Goal: Task Accomplishment & Management: Complete application form

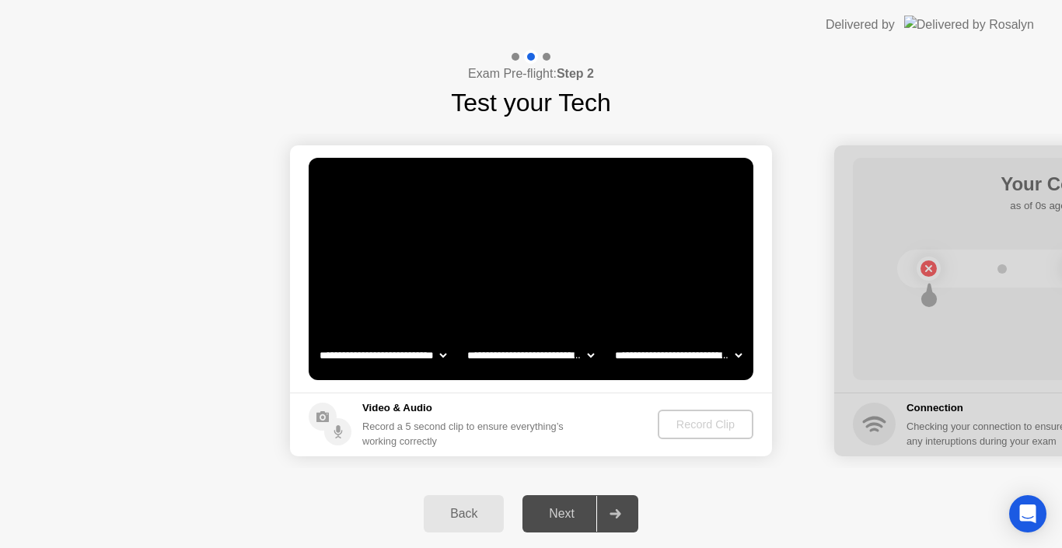
select select "**********"
select select "*******"
click at [560, 520] on div "Next" at bounding box center [561, 514] width 69 height 14
click at [547, 515] on div "Next" at bounding box center [561, 514] width 69 height 14
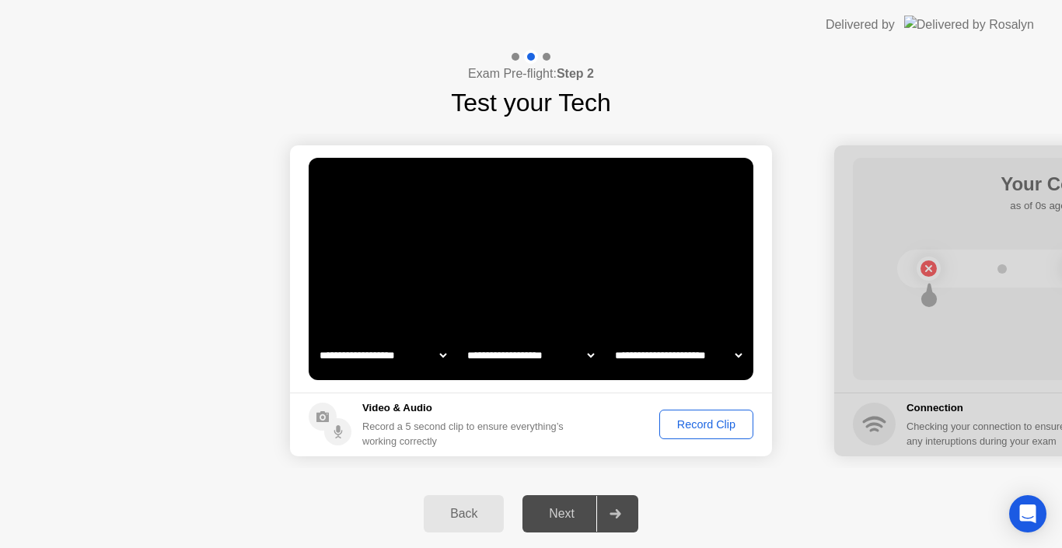
click at [694, 427] on div "Record Clip" at bounding box center [706, 424] width 83 height 12
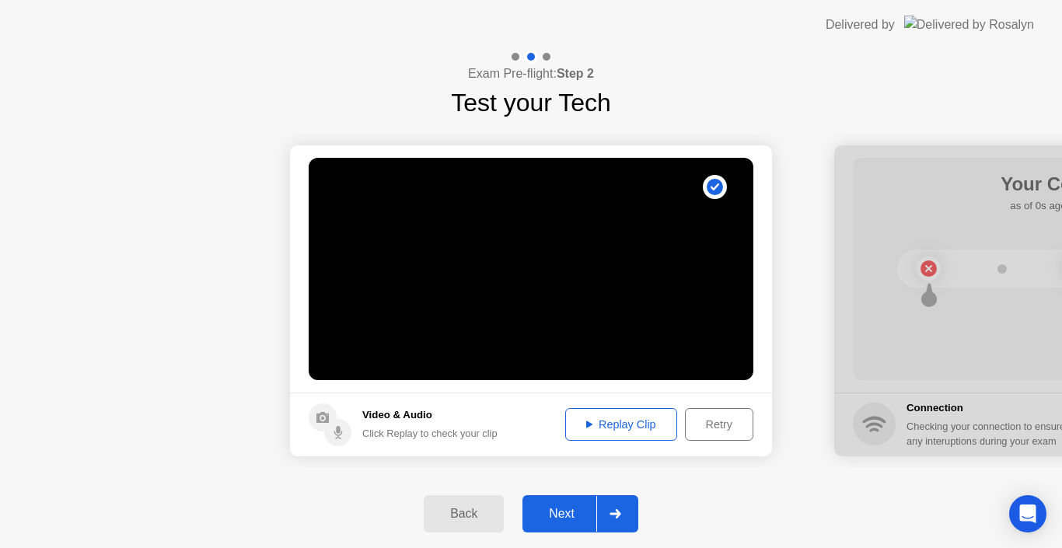
click at [694, 427] on div "Retry" at bounding box center [719, 424] width 58 height 12
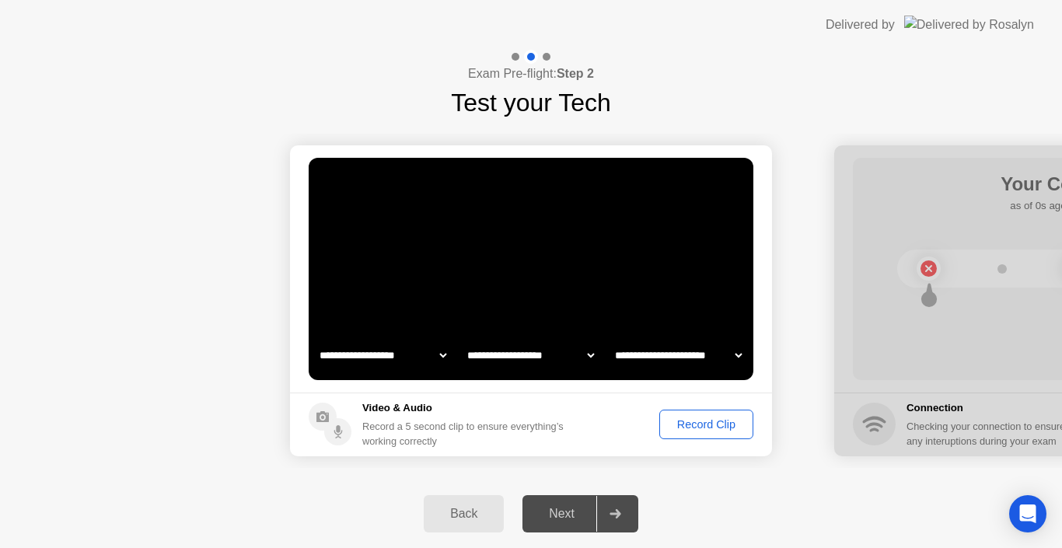
click at [681, 428] on div "Record Clip" at bounding box center [706, 424] width 83 height 12
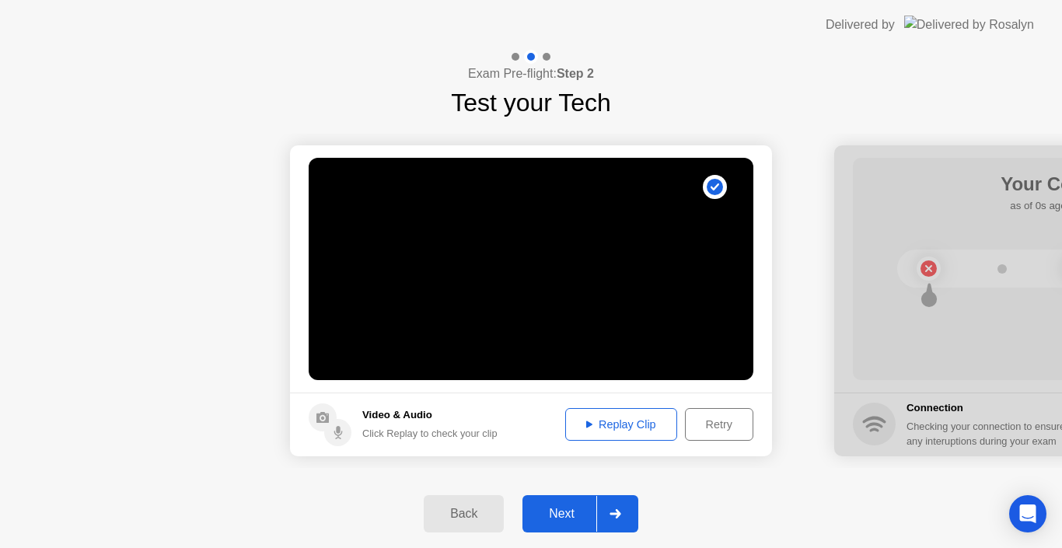
click at [562, 507] on div "Next" at bounding box center [561, 514] width 69 height 14
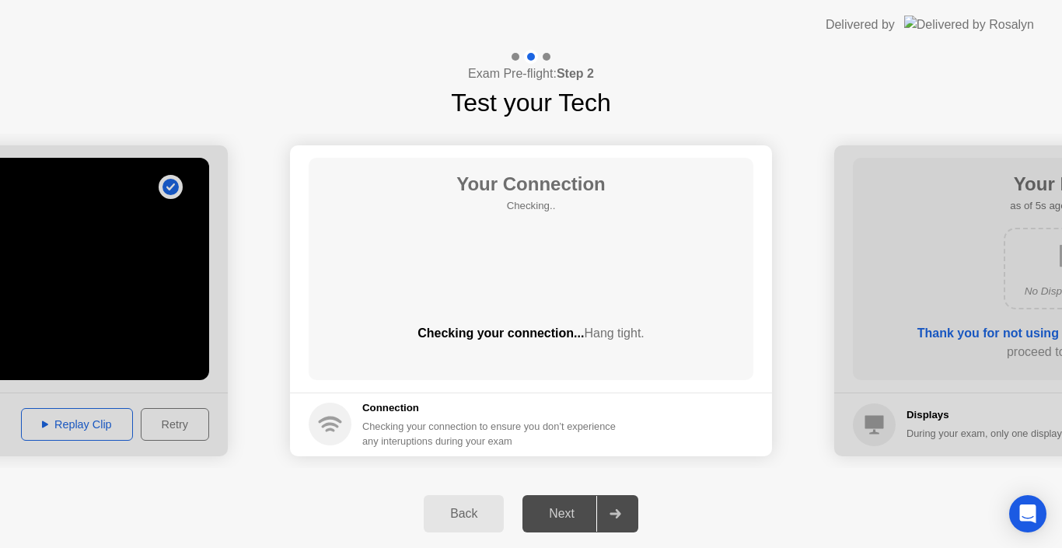
click at [562, 507] on div "Next" at bounding box center [561, 514] width 69 height 14
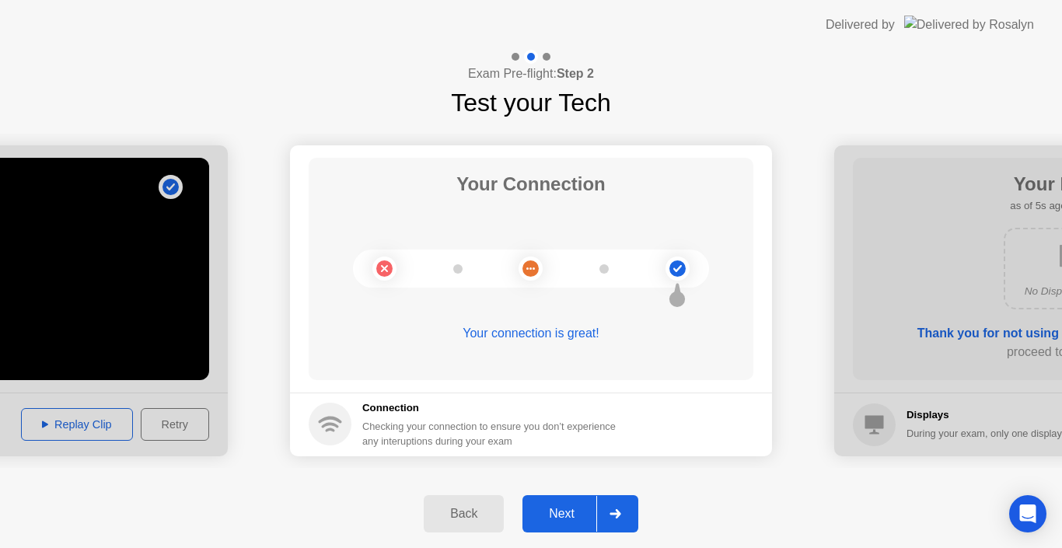
click at [565, 510] on div "Next" at bounding box center [561, 514] width 69 height 14
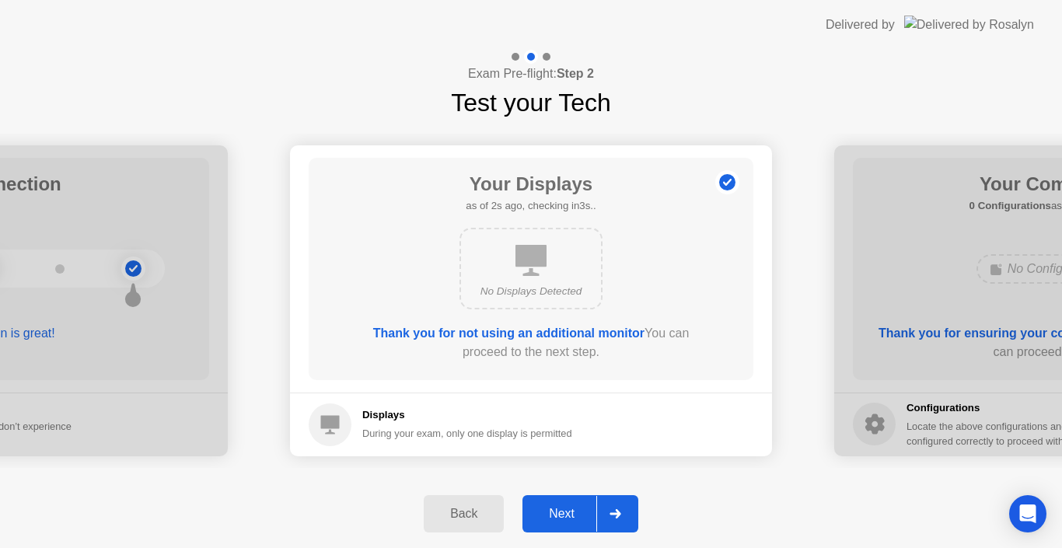
click at [565, 510] on div "Next" at bounding box center [561, 514] width 69 height 14
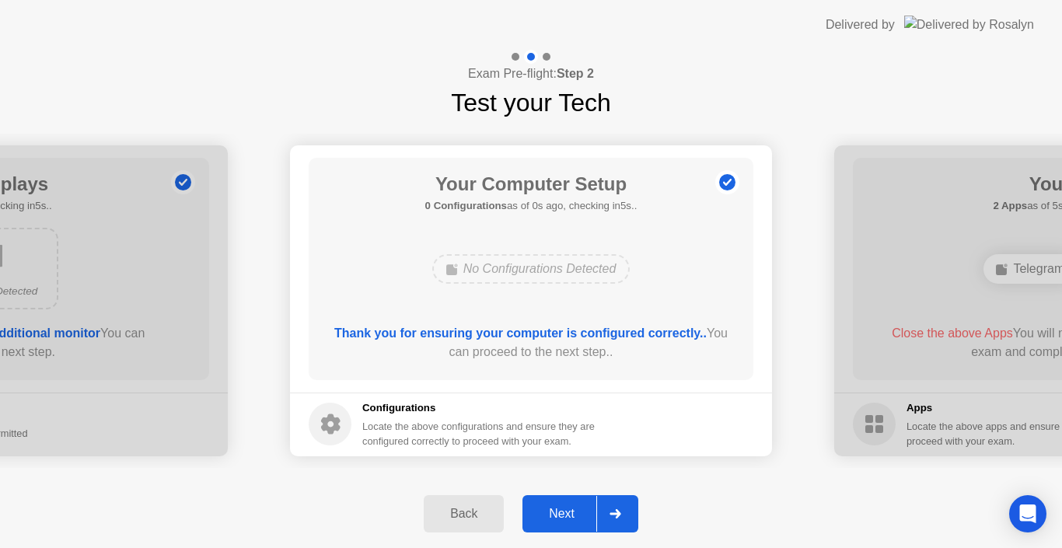
click at [565, 510] on div "Next" at bounding box center [561, 514] width 69 height 14
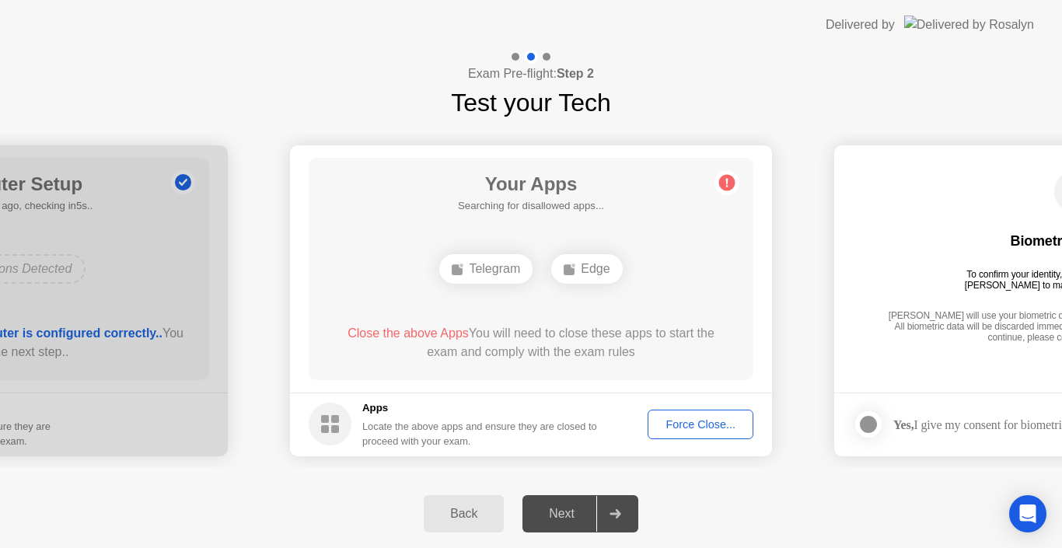
click at [565, 510] on div "Next" at bounding box center [561, 514] width 69 height 14
click at [686, 431] on div "Force Close..." at bounding box center [700, 424] width 95 height 12
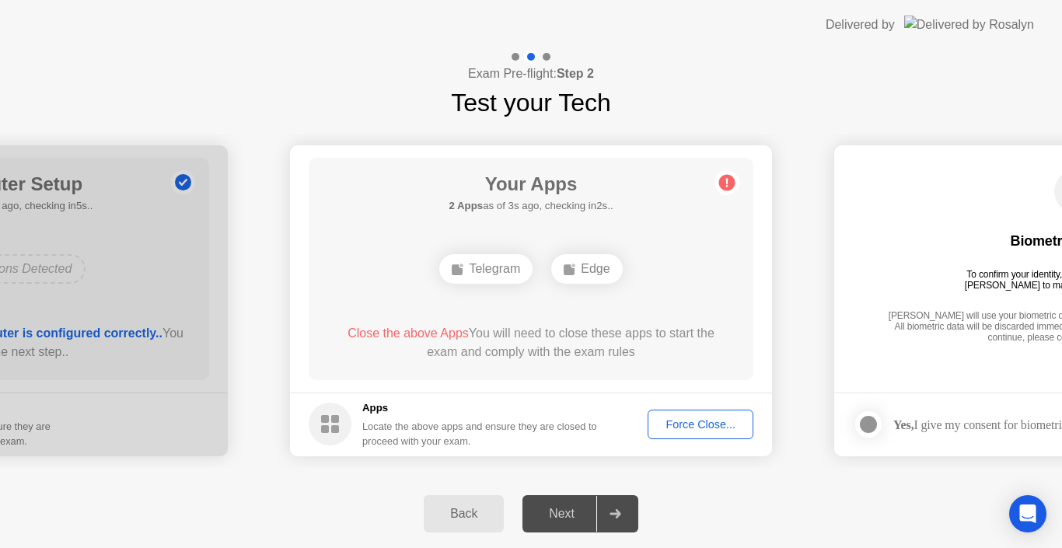
click at [556, 508] on div "Next" at bounding box center [561, 514] width 69 height 14
click at [712, 427] on div "Force Close..." at bounding box center [700, 424] width 95 height 12
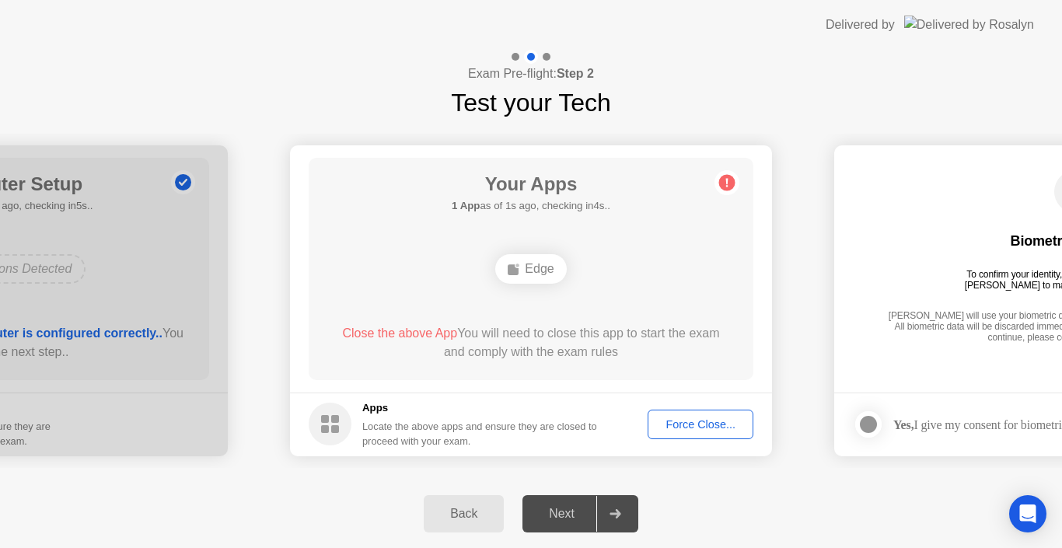
click at [682, 439] on footer "Apps Locate the above apps and ensure they are closed to proceed with your exam…" at bounding box center [531, 425] width 482 height 64
click at [683, 429] on div "Force Close..." at bounding box center [700, 424] width 95 height 12
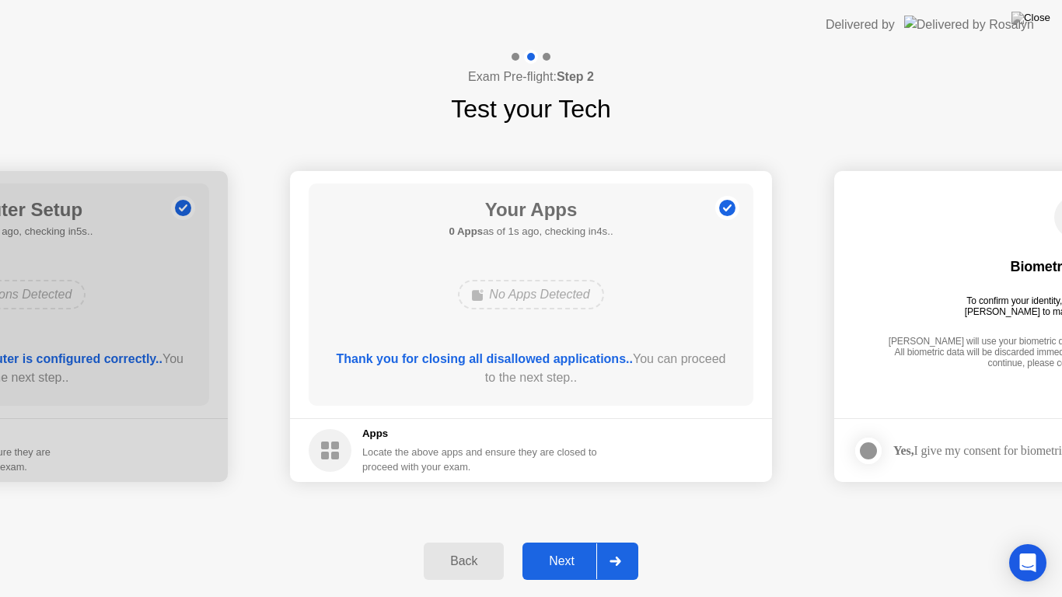
click at [557, 547] on div "Next" at bounding box center [561, 561] width 69 height 14
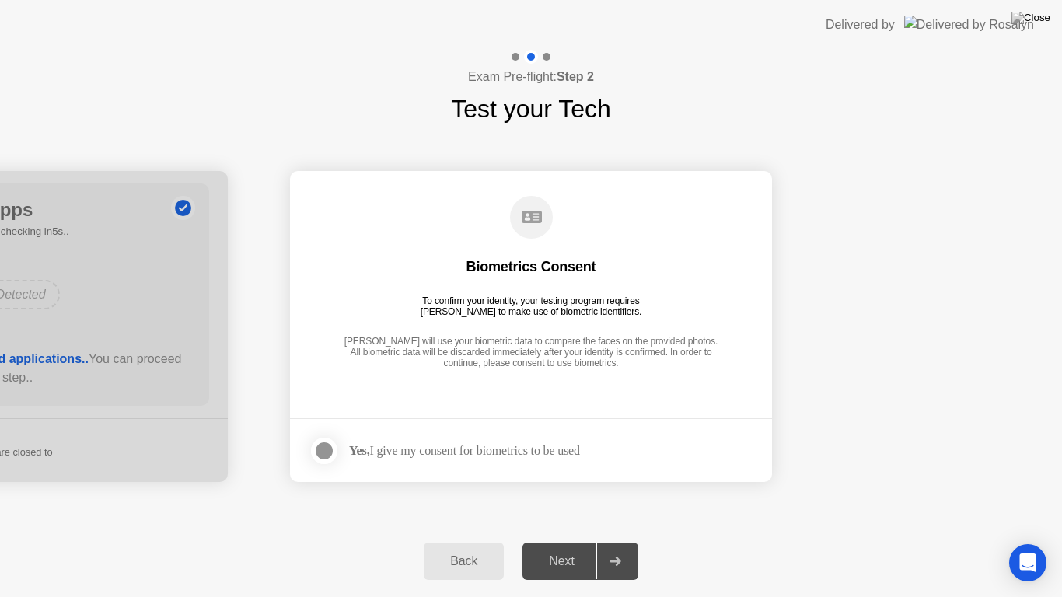
click at [557, 547] on div "Next" at bounding box center [561, 561] width 69 height 14
click at [318, 444] on div at bounding box center [324, 451] width 19 height 19
click at [547, 547] on div "Next" at bounding box center [561, 561] width 69 height 14
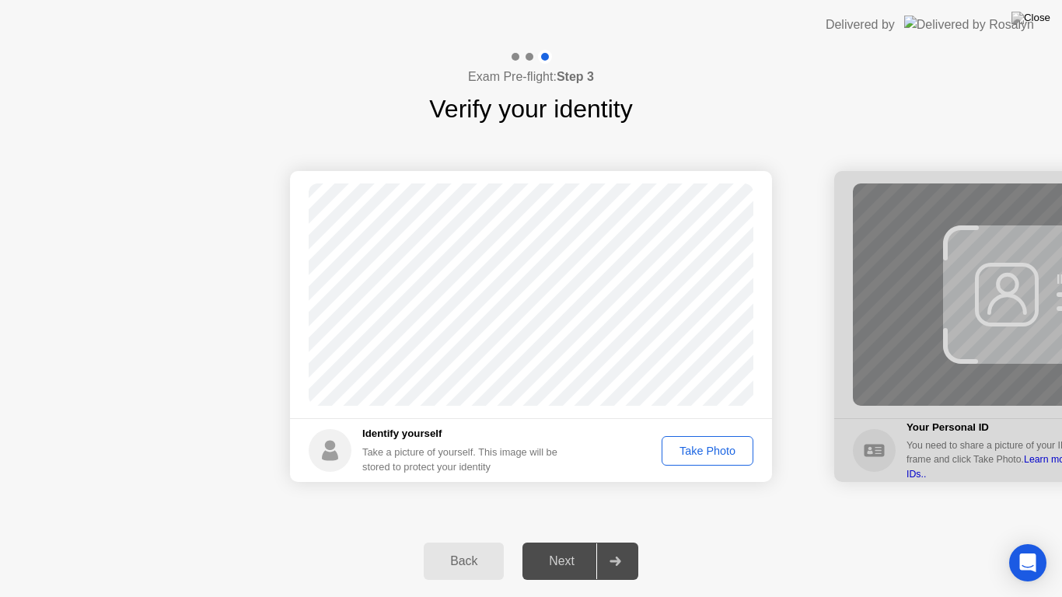
click at [714, 452] on div "Take Photo" at bounding box center [707, 451] width 81 height 12
click at [583, 547] on button "Next" at bounding box center [580, 561] width 116 height 37
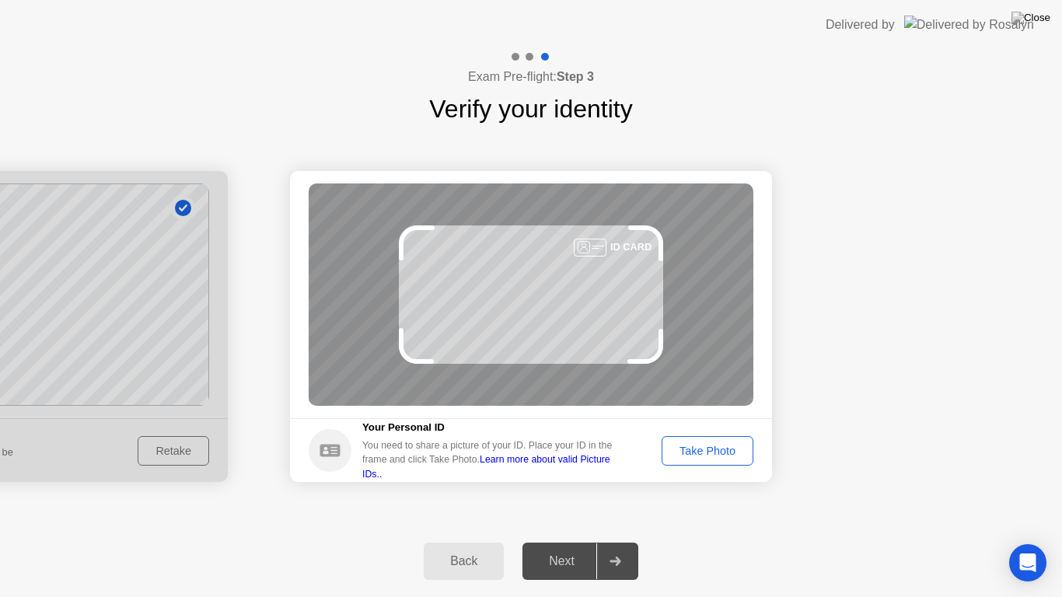
click at [704, 452] on div "Take Photo" at bounding box center [707, 451] width 81 height 12
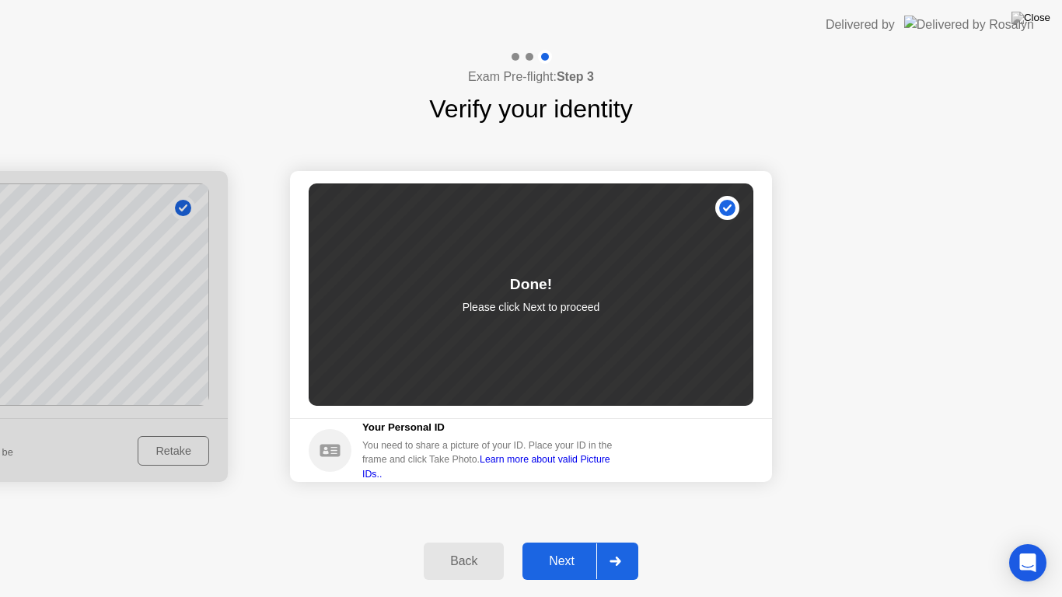
click at [563, 547] on div "Next" at bounding box center [561, 561] width 69 height 14
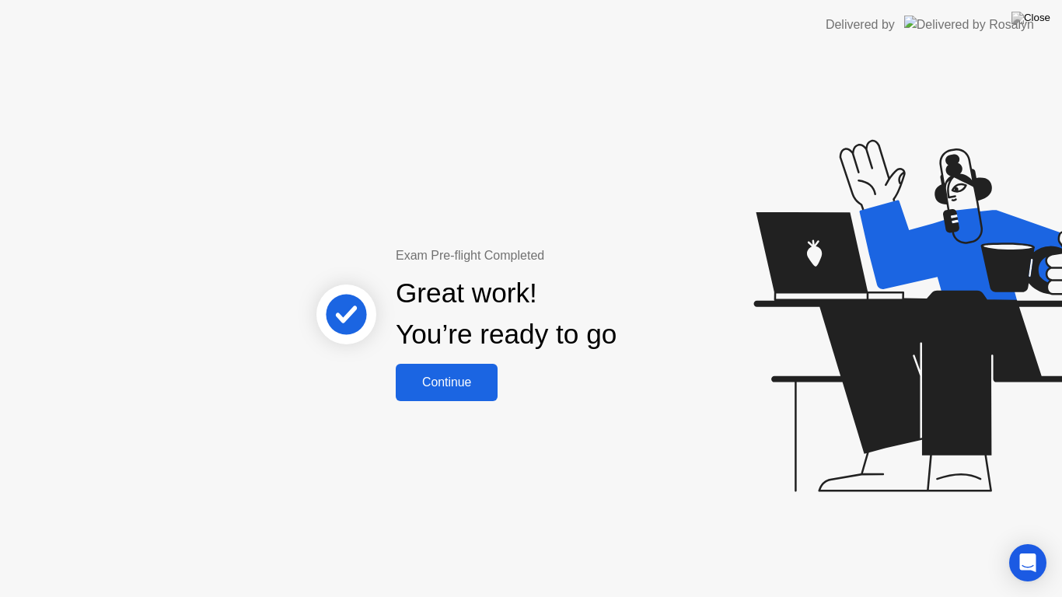
click at [447, 389] on div "Continue" at bounding box center [446, 382] width 93 height 14
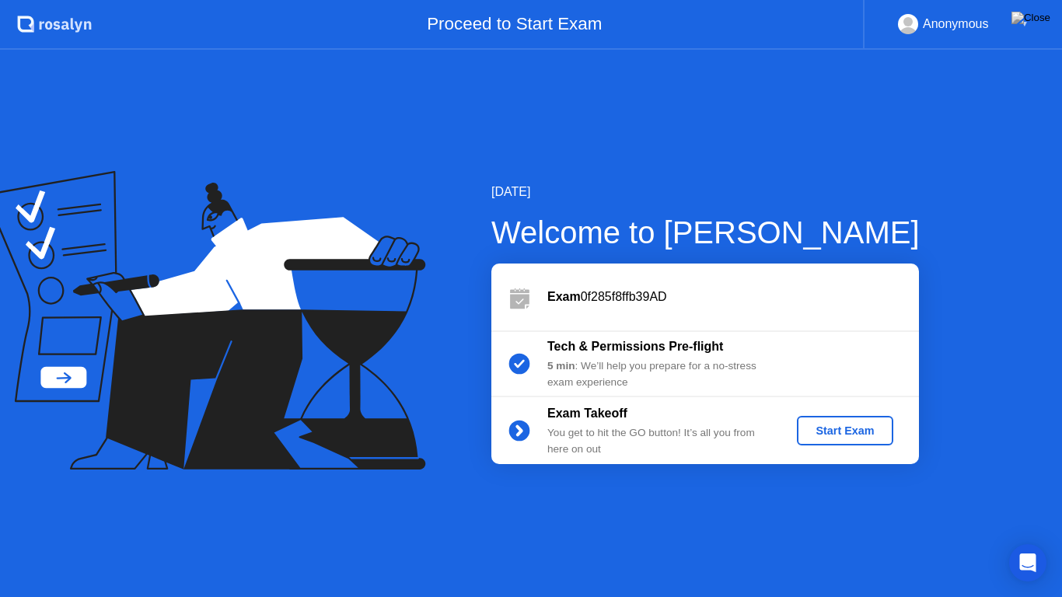
click at [856, 436] on div "Start Exam" at bounding box center [844, 430] width 83 height 12
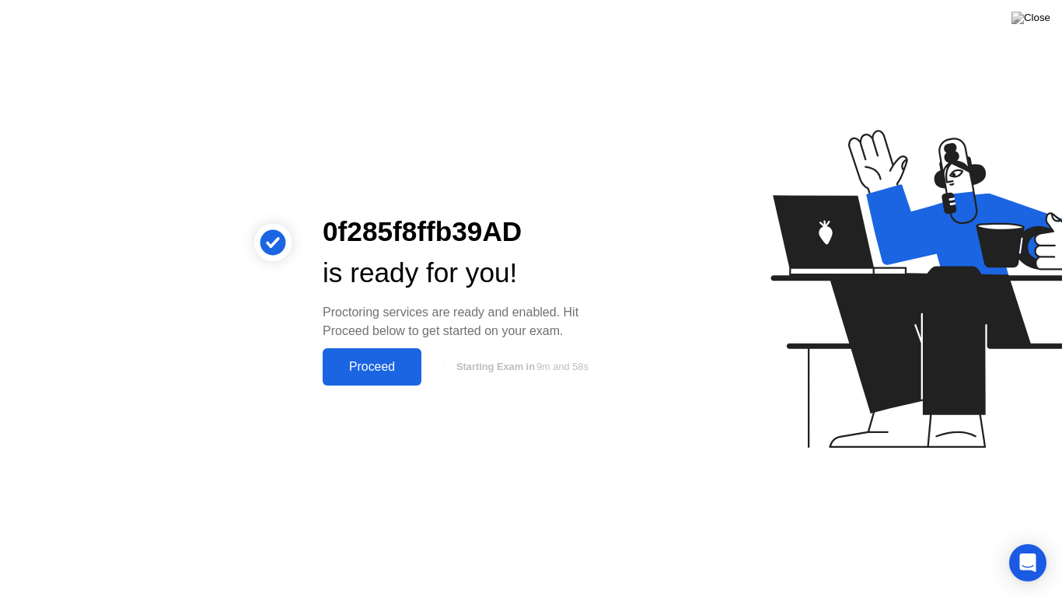
click at [370, 374] on div "Proceed" at bounding box center [371, 367] width 89 height 14
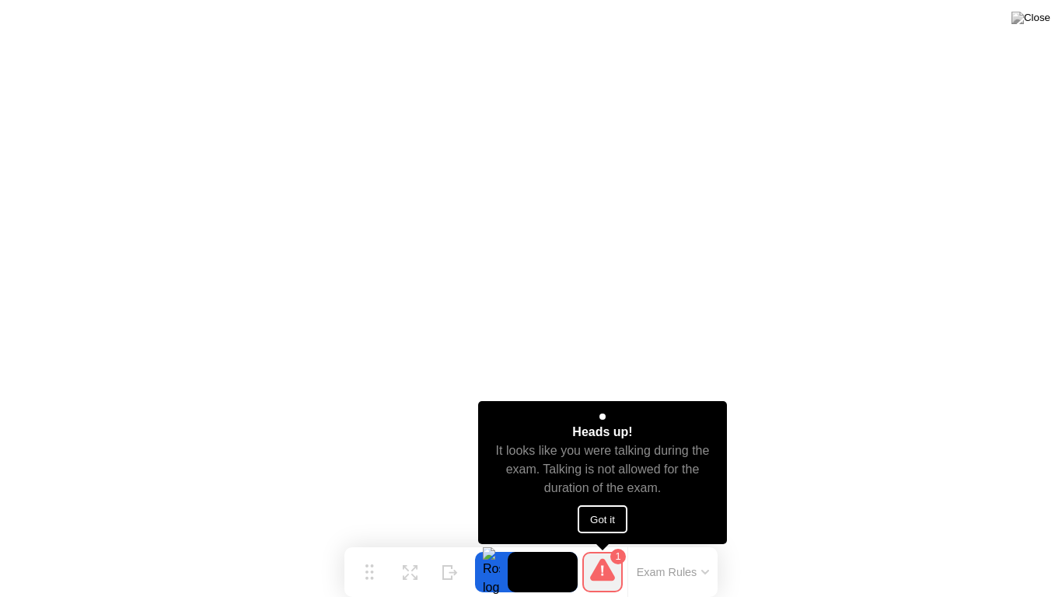
click at [595, 512] on button "Got it" at bounding box center [603, 519] width 50 height 28
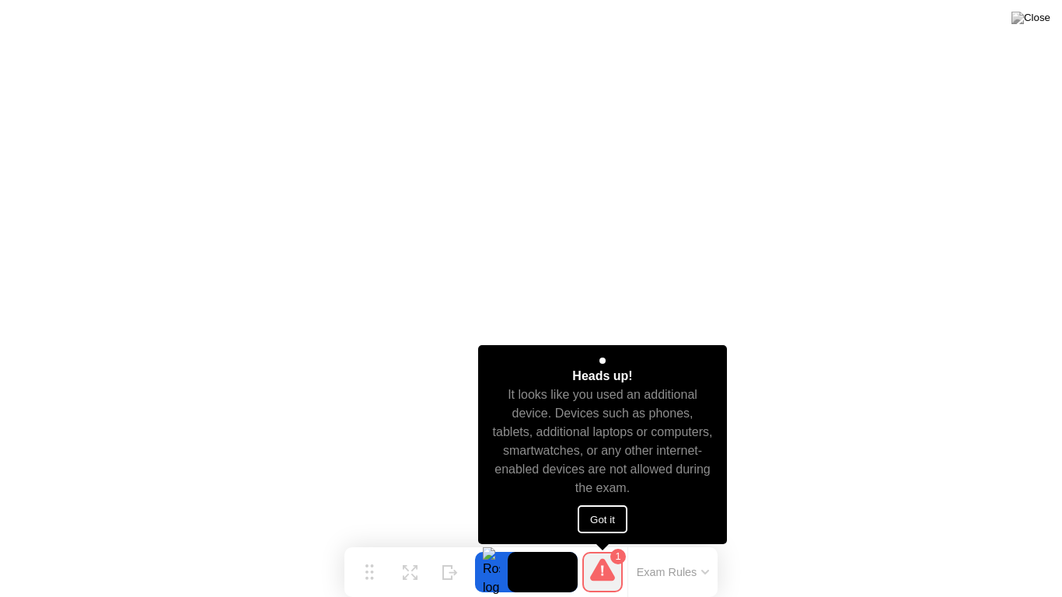
click at [613, 515] on button "Got it" at bounding box center [603, 519] width 50 height 28
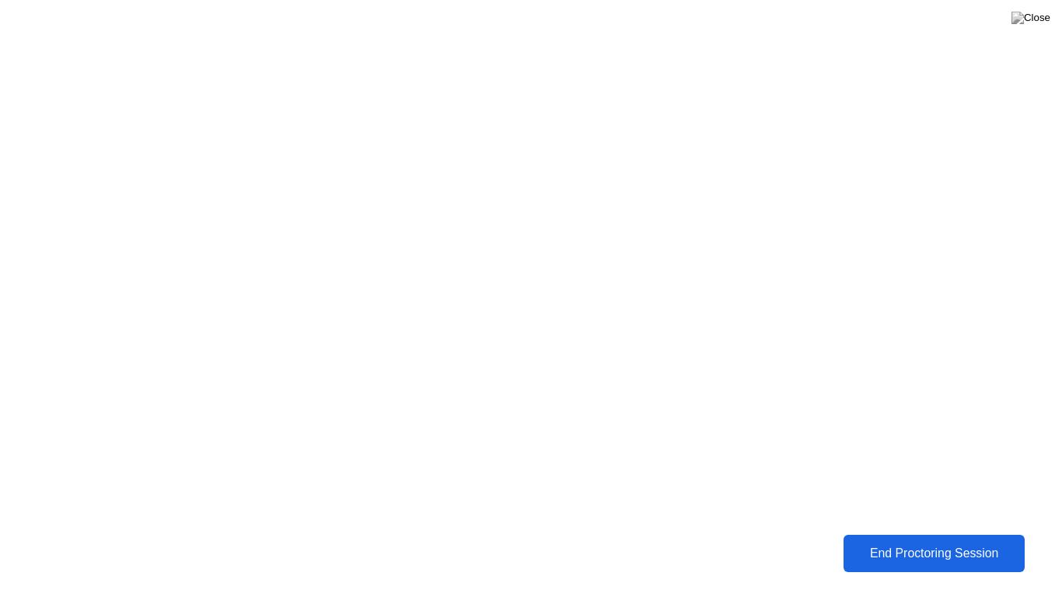
click at [871, 547] on div "End Proctoring Session" at bounding box center [933, 554] width 173 height 14
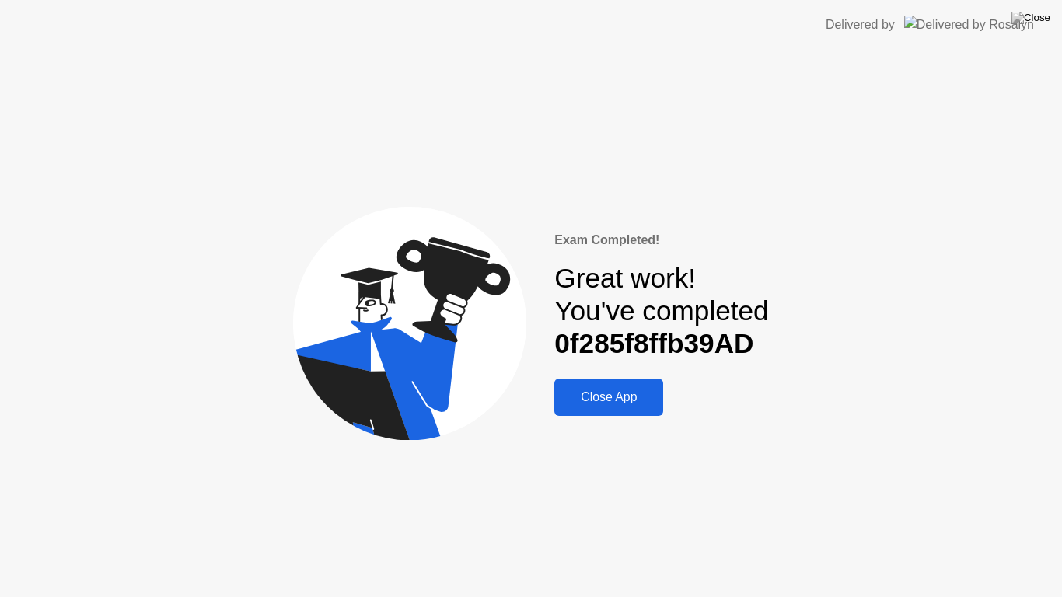
click at [614, 390] on div "Close App" at bounding box center [609, 397] width 100 height 14
